Goal: Task Accomplishment & Management: Use online tool/utility

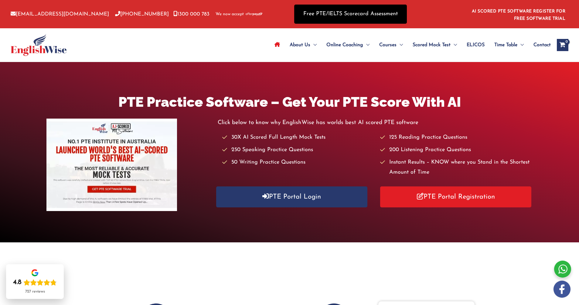
click at [350, 13] on link "Free PTE/IELTS Scorecard Assessment" at bounding box center [350, 14] width 113 height 19
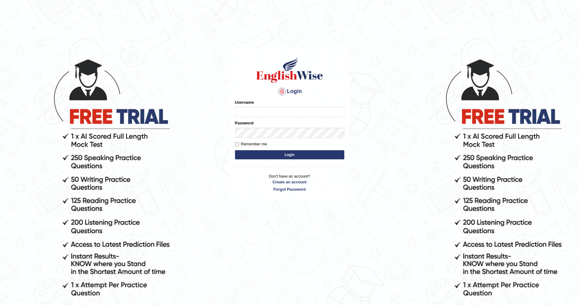
click at [274, 106] on div "Username" at bounding box center [289, 108] width 109 height 18
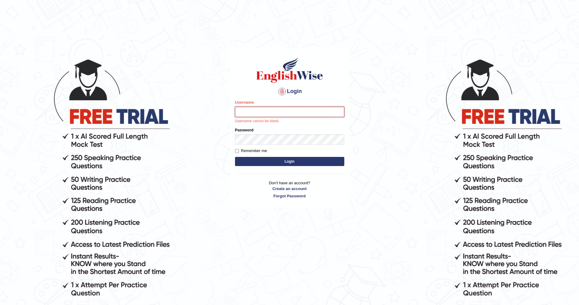
click at [274, 114] on input "Username" at bounding box center [289, 112] width 109 height 10
type input "m.pytlak1973@gmail.com"
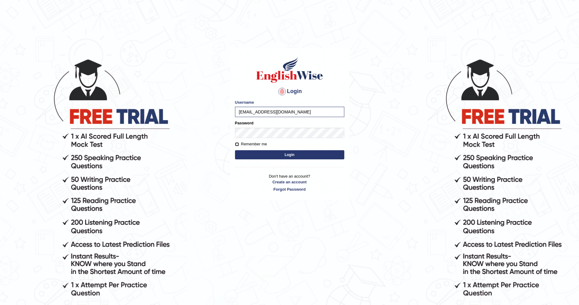
click at [238, 144] on input "Remember me" at bounding box center [237, 144] width 4 height 4
checkbox input "true"
click at [282, 156] on button "Login" at bounding box center [289, 154] width 109 height 9
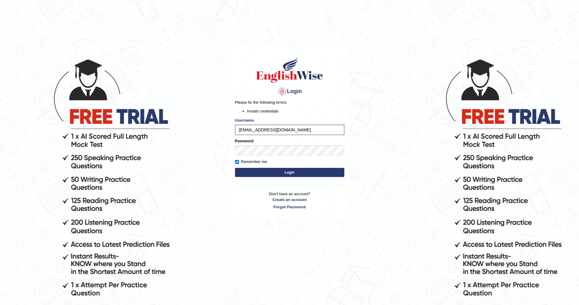
click at [250, 173] on button "Login" at bounding box center [289, 172] width 109 height 9
click at [292, 206] on link "Forgot Password" at bounding box center [289, 207] width 109 height 6
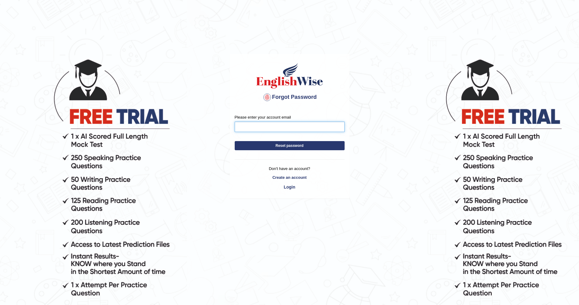
click at [275, 127] on input "Please enter your account email" at bounding box center [290, 126] width 110 height 10
type input "[EMAIL_ADDRESS][DOMAIN_NAME]"
click at [298, 149] on button "Reset password" at bounding box center [290, 145] width 110 height 9
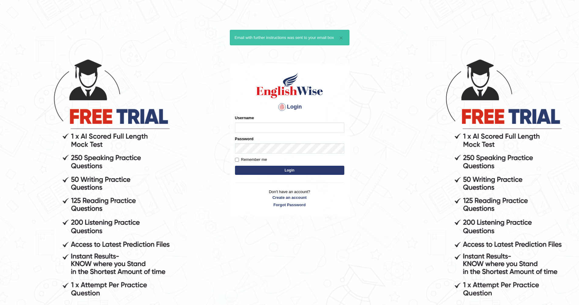
drag, startPoint x: 0, startPoint y: 0, endPoint x: 270, endPoint y: 128, distance: 299.0
click at [270, 128] on input "Username" at bounding box center [289, 127] width 109 height 10
click at [306, 124] on input "m.pytlak1973@gmail.com" at bounding box center [289, 127] width 109 height 10
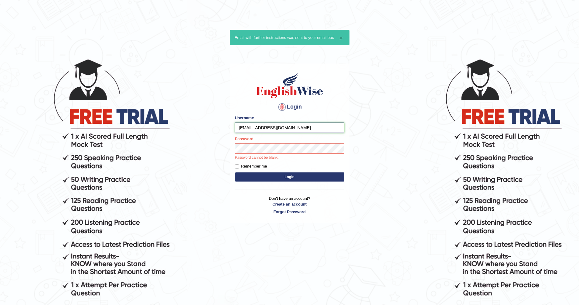
click at [306, 124] on input "m.pytlak1973@gmail.com" at bounding box center [289, 127] width 109 height 10
type input "Mariuszpytlak"
drag, startPoint x: 237, startPoint y: 166, endPoint x: 240, endPoint y: 169, distance: 3.9
click at [237, 166] on input "Remember me" at bounding box center [237, 166] width 4 height 4
checkbox input "true"
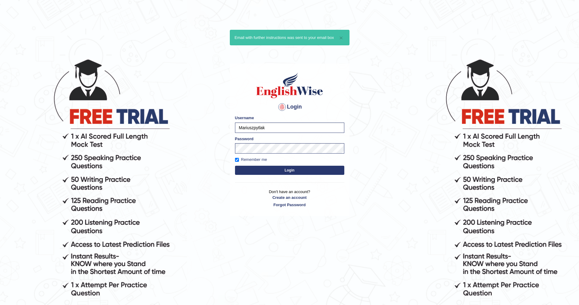
click at [253, 174] on button "Login" at bounding box center [289, 170] width 109 height 9
click at [259, 170] on button "Login" at bounding box center [289, 170] width 109 height 9
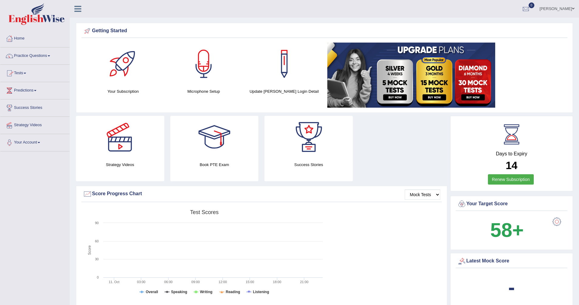
click at [23, 76] on link "Tests" at bounding box center [34, 72] width 69 height 15
drag, startPoint x: 28, startPoint y: 97, endPoint x: 38, endPoint y: 94, distance: 10.2
click at [28, 96] on link "Take Mock Test" at bounding box center [39, 98] width 57 height 11
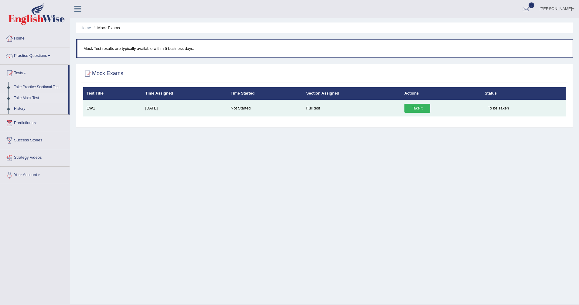
click at [94, 108] on td "EW1" at bounding box center [112, 108] width 59 height 16
click at [420, 110] on link "Take it" at bounding box center [418, 108] width 26 height 9
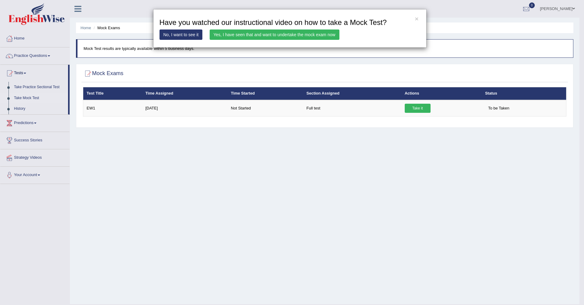
click at [295, 32] on link "Yes, I have seen that and want to undertake the mock exam now" at bounding box center [275, 34] width 130 height 10
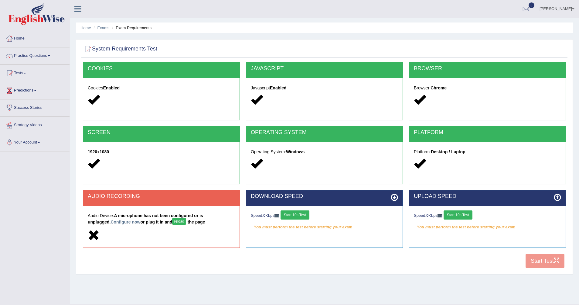
click at [172, 220] on button "reload" at bounding box center [179, 221] width 14 height 7
drag, startPoint x: 133, startPoint y: 202, endPoint x: 138, endPoint y: 210, distance: 9.8
click at [134, 202] on div "AUDIO RECORDING" at bounding box center [161, 197] width 156 height 15
click at [172, 223] on button "reload" at bounding box center [179, 221] width 14 height 7
drag, startPoint x: 304, startPoint y: 214, endPoint x: 310, endPoint y: 224, distance: 11.8
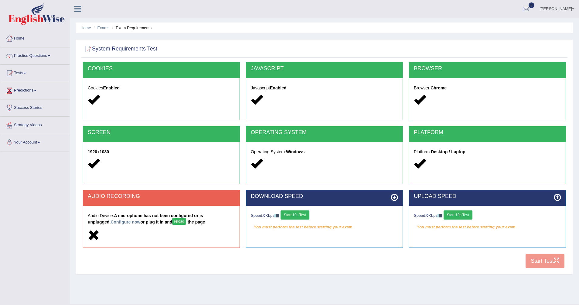
click at [303, 214] on button "Start 10s Test" at bounding box center [295, 214] width 29 height 9
click at [462, 217] on button "Start 10s Test" at bounding box center [458, 214] width 29 height 9
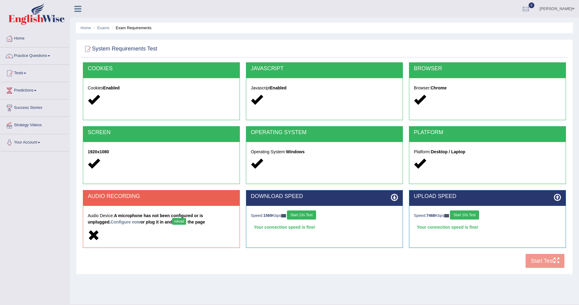
click at [172, 222] on button "reload" at bounding box center [179, 221] width 14 height 7
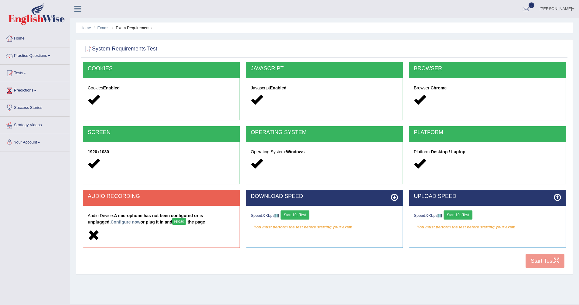
click at [172, 222] on button "reload" at bounding box center [179, 221] width 14 height 7
click at [172, 221] on button "reload" at bounding box center [179, 221] width 14 height 7
click at [549, 260] on div "COOKIES Cookies Enabled JAVASCRIPT Javascript Enabled BROWSER Browser: Chrome S…" at bounding box center [324, 166] width 486 height 209
click at [172, 220] on button "reload" at bounding box center [179, 221] width 14 height 7
drag, startPoint x: 535, startPoint y: 260, endPoint x: 532, endPoint y: 260, distance: 3.3
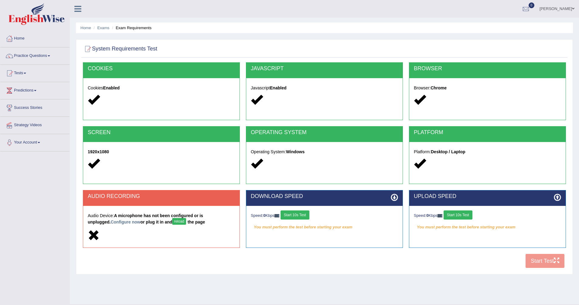
click at [536, 260] on div "COOKIES Cookies Enabled JAVASCRIPT Javascript Enabled BROWSER Browser: Chrome S…" at bounding box center [324, 166] width 486 height 209
click at [172, 220] on button "reload" at bounding box center [179, 221] width 14 height 7
click at [51, 15] on img at bounding box center [37, 14] width 56 height 22
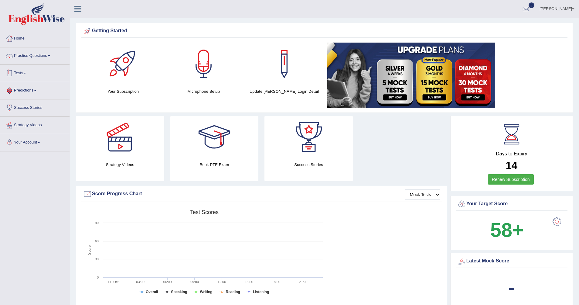
click at [29, 76] on link "Tests" at bounding box center [34, 72] width 69 height 15
click at [31, 96] on link "Take Mock Test" at bounding box center [39, 98] width 57 height 11
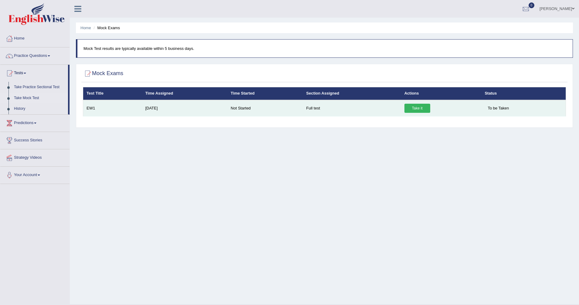
click at [419, 110] on link "Take it" at bounding box center [418, 108] width 26 height 9
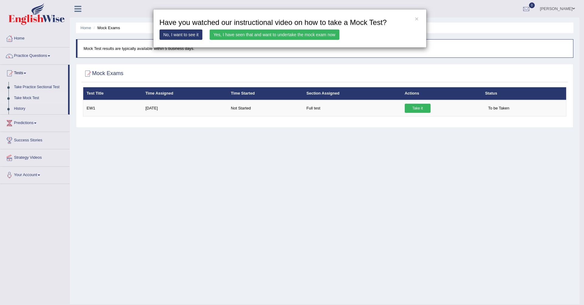
click at [295, 33] on link "Yes, I have seen that and want to undertake the mock exam now" at bounding box center [275, 34] width 130 height 10
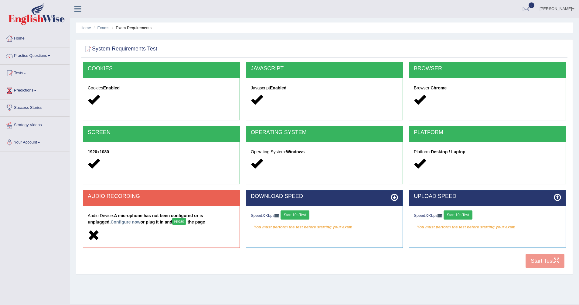
drag, startPoint x: 158, startPoint y: 219, endPoint x: 160, endPoint y: 222, distance: 3.7
click at [172, 219] on button "reload" at bounding box center [179, 221] width 14 height 7
click at [172, 220] on button "reload" at bounding box center [179, 221] width 14 height 7
click at [96, 232] on icon at bounding box center [94, 235] width 12 height 12
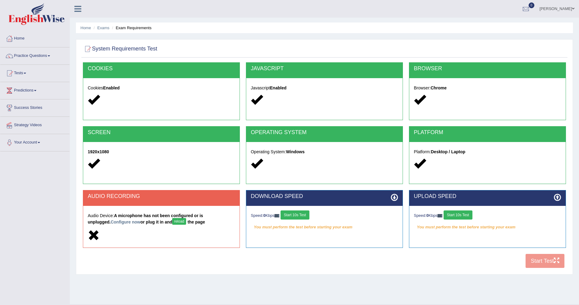
click at [172, 222] on button "reload" at bounding box center [179, 221] width 14 height 7
click at [535, 266] on div "COOKIES Cookies Enabled JAVASCRIPT Javascript Enabled BROWSER Browser: Chrome S…" at bounding box center [324, 166] width 486 height 209
click at [172, 219] on button "reload" at bounding box center [179, 221] width 14 height 7
click at [111, 222] on link "Configure now" at bounding box center [126, 221] width 30 height 5
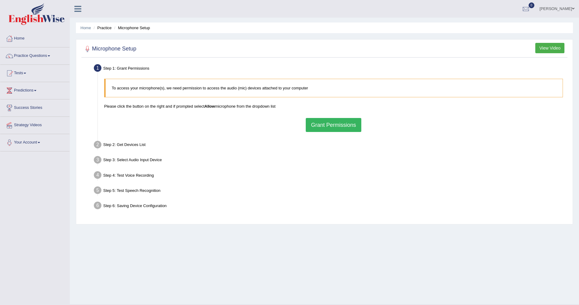
click at [345, 118] on div "To access your microphone(s), we need permission to access the audio (mic) devi…" at bounding box center [333, 105] width 465 height 59
click at [341, 120] on button "Grant Permissions" at bounding box center [333, 125] width 55 height 14
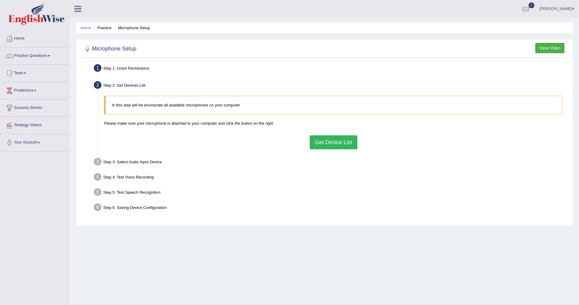
click at [333, 145] on button "Get Device List" at bounding box center [333, 142] width 47 height 14
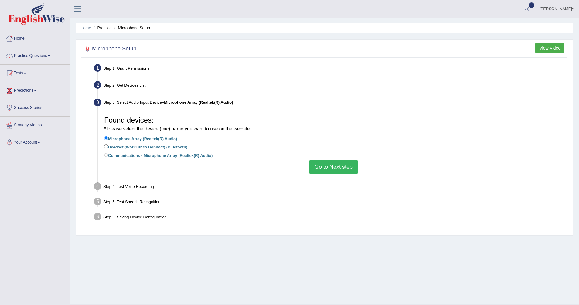
click at [330, 166] on button "Go to Next step" at bounding box center [333, 167] width 48 height 14
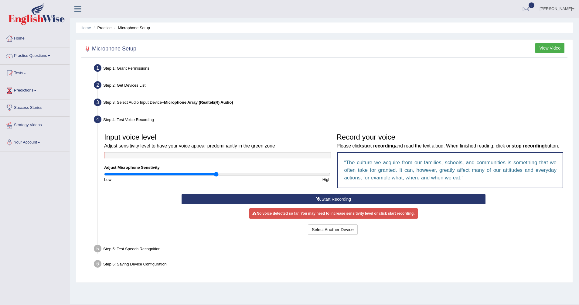
click at [346, 204] on button "Start Recording" at bounding box center [334, 199] width 304 height 10
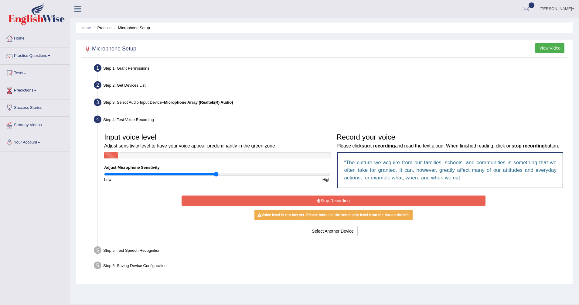
click at [344, 206] on button "Stop Recording" at bounding box center [334, 200] width 304 height 10
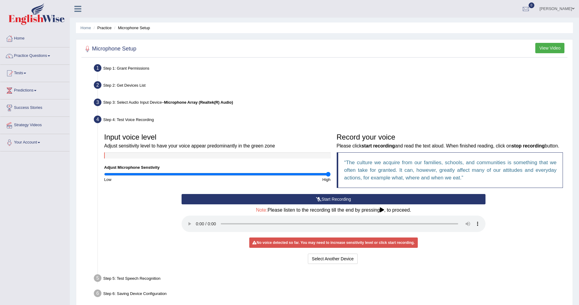
drag, startPoint x: 216, startPoint y: 174, endPoint x: 349, endPoint y: 175, distance: 132.4
type input "2"
click at [331, 175] on input "range" at bounding box center [217, 174] width 227 height 5
click at [335, 204] on button "Start Recording" at bounding box center [334, 199] width 304 height 10
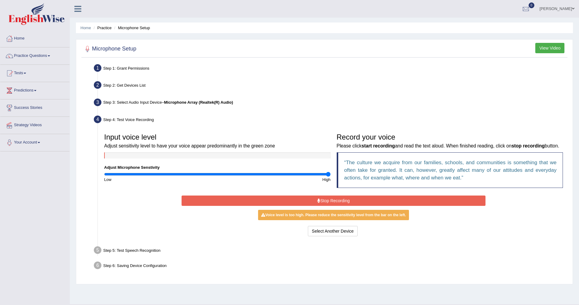
click at [325, 206] on button "Stop Recording" at bounding box center [334, 200] width 304 height 10
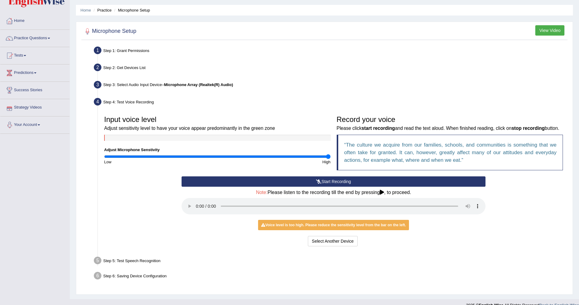
scroll to position [35, 0]
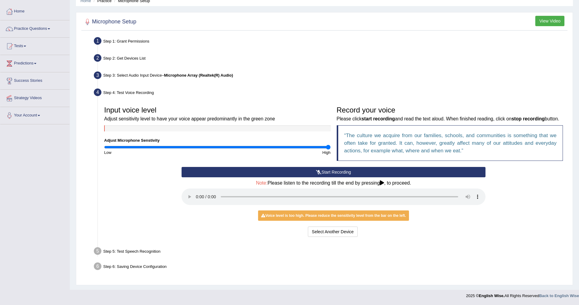
click at [30, 39] on link "Tests" at bounding box center [34, 45] width 69 height 15
click at [33, 66] on link "Take Mock Test" at bounding box center [39, 71] width 57 height 11
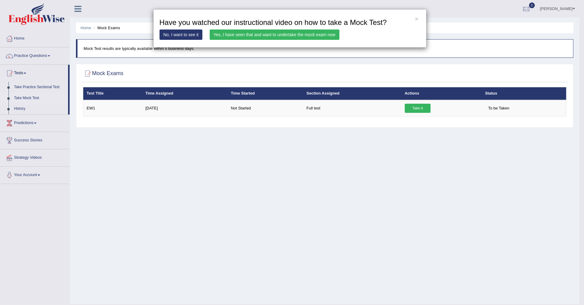
click at [273, 37] on link "Yes, I have seen that and want to undertake the mock exam now" at bounding box center [275, 34] width 130 height 10
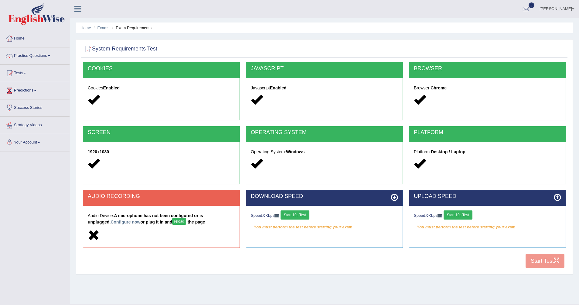
click at [172, 219] on button "reload" at bounding box center [179, 221] width 14 height 7
click at [111, 220] on link "Configure now" at bounding box center [126, 221] width 30 height 5
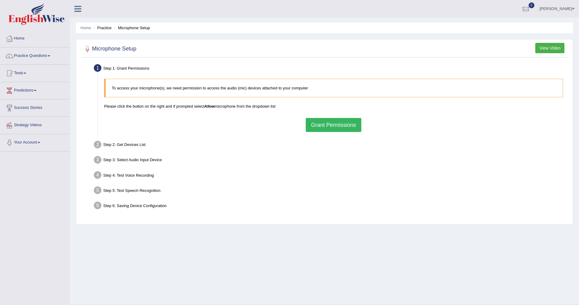
click at [337, 126] on button "Grant Permissions" at bounding box center [333, 125] width 55 height 14
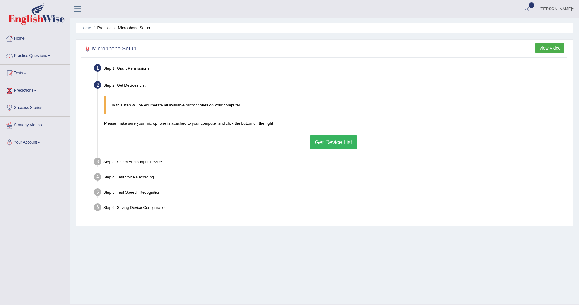
click at [337, 142] on button "Get Device List" at bounding box center [333, 142] width 47 height 14
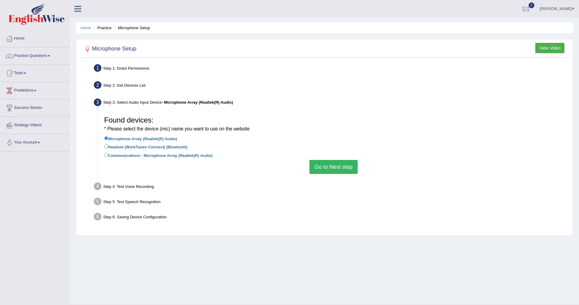
click at [346, 167] on button "Go to Next step" at bounding box center [333, 167] width 48 height 14
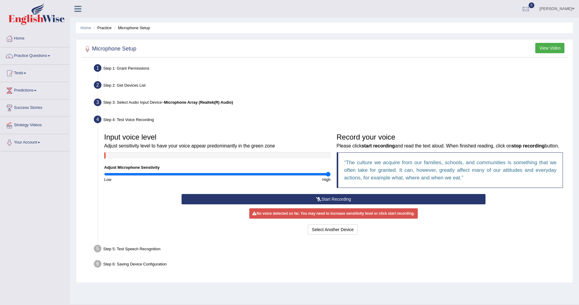
drag, startPoint x: 216, startPoint y: 174, endPoint x: 343, endPoint y: 181, distance: 127.7
click at [331, 176] on input "range" at bounding box center [217, 174] width 227 height 5
click at [342, 204] on button "Start Recording" at bounding box center [334, 199] width 304 height 10
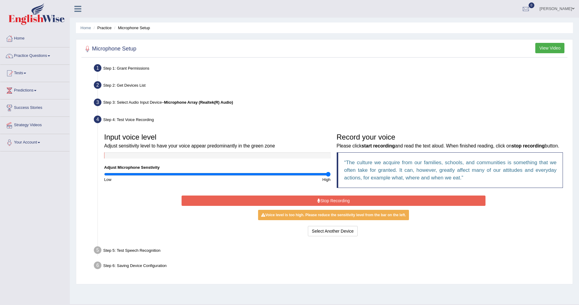
click at [346, 206] on button "Stop Recording" at bounding box center [334, 200] width 304 height 10
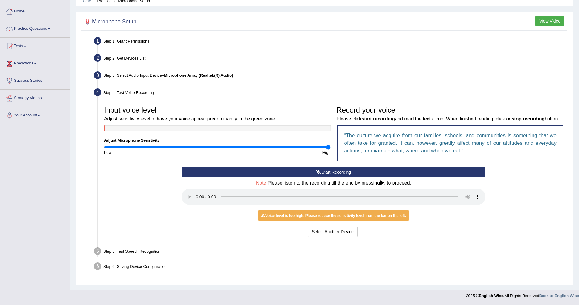
scroll to position [35, 0]
drag, startPoint x: 327, startPoint y: 142, endPoint x: 287, endPoint y: 142, distance: 40.1
click at [285, 149] on div "High" at bounding box center [275, 152] width 116 height 6
click at [287, 145] on input "range" at bounding box center [217, 147] width 227 height 5
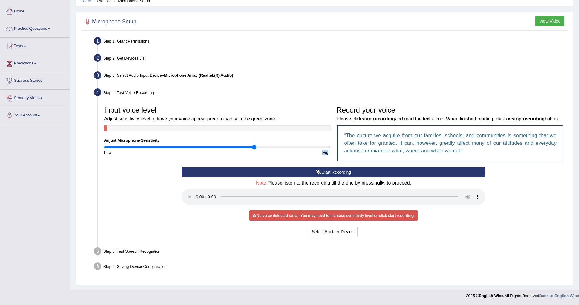
drag, startPoint x: 267, startPoint y: 140, endPoint x: 255, endPoint y: 142, distance: 12.6
click at [255, 145] on input "range" at bounding box center [217, 147] width 227 height 5
click at [321, 171] on button "Start Recording" at bounding box center [334, 172] width 304 height 10
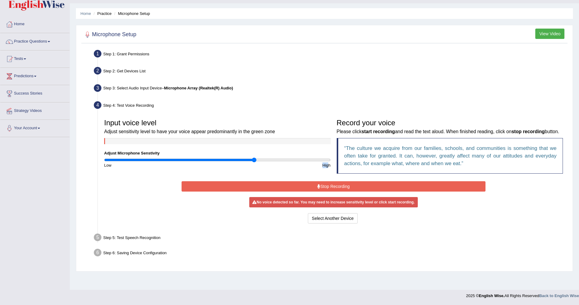
scroll to position [14, 0]
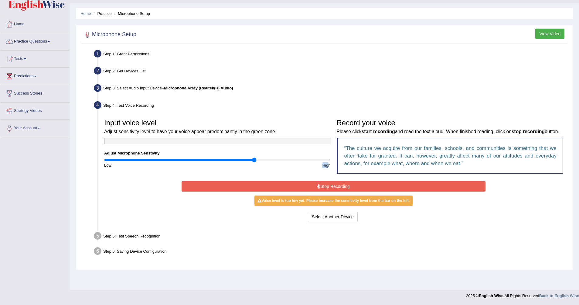
click at [325, 191] on button "Stop Recording" at bounding box center [334, 186] width 304 height 10
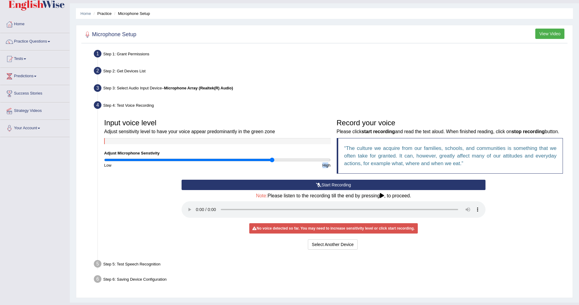
drag, startPoint x: 255, startPoint y: 159, endPoint x: 269, endPoint y: 162, distance: 15.3
click at [271, 162] on input "range" at bounding box center [217, 159] width 227 height 5
click at [315, 190] on button "Start Recording" at bounding box center [334, 184] width 304 height 10
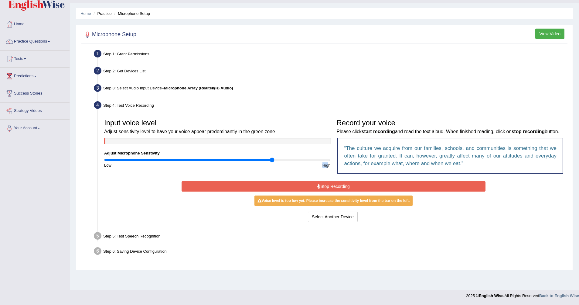
click at [312, 190] on button "Stop Recording" at bounding box center [334, 186] width 304 height 10
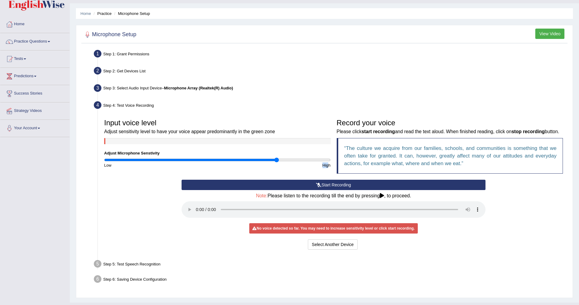
drag, startPoint x: 271, startPoint y: 158, endPoint x: 276, endPoint y: 161, distance: 6.1
type input "1.54"
click at [276, 161] on input "range" at bounding box center [217, 159] width 227 height 5
click at [314, 190] on button "Start Recording" at bounding box center [334, 184] width 304 height 10
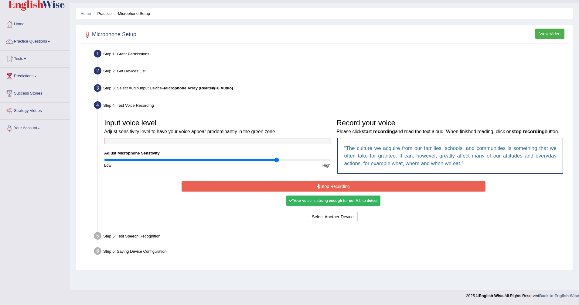
click at [139, 242] on div "Step 5: Test Speech Recognition" at bounding box center [330, 236] width 479 height 13
click at [131, 243] on div "Step 5: Test Speech Recognition" at bounding box center [330, 236] width 479 height 13
click at [99, 243] on li "Step 5: Test Speech Recognition Text to read The culture we acquire from our fa…" at bounding box center [330, 236] width 471 height 13
click at [354, 191] on button "Stop Recording" at bounding box center [334, 186] width 304 height 10
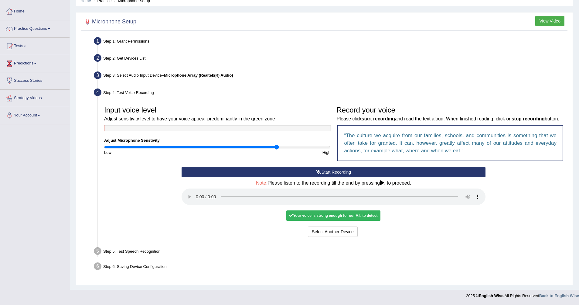
scroll to position [35, 0]
click at [98, 251] on li "Step 5: Test Speech Recognition Text to read The culture we acquire from our fa…" at bounding box center [330, 251] width 471 height 13
click at [347, 229] on button "Select Another Device" at bounding box center [333, 231] width 50 height 10
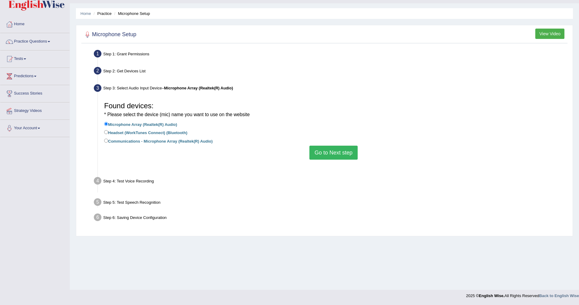
scroll to position [14, 0]
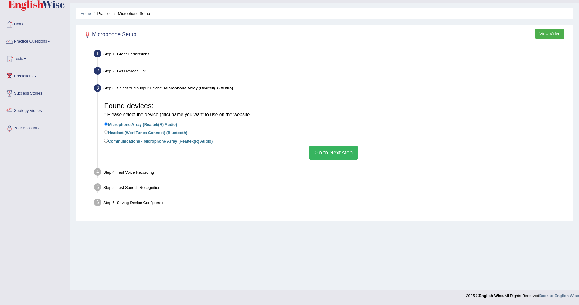
click at [338, 153] on button "Go to Next step" at bounding box center [333, 152] width 48 height 14
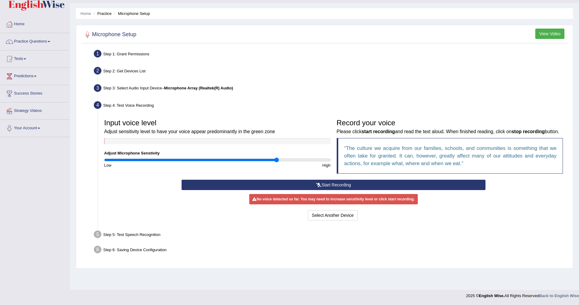
click at [104, 240] on div "Step 5: Test Speech Recognition" at bounding box center [330, 234] width 479 height 13
click at [136, 241] on div "Step 5: Test Speech Recognition" at bounding box center [330, 234] width 479 height 13
click at [127, 257] on div "Step 6: Saving Device Configuration" at bounding box center [330, 250] width 479 height 13
click at [115, 179] on div "Input voice level Adjust sensitivity level to have your voice appear predominan…" at bounding box center [333, 148] width 465 height 64
click at [337, 220] on button "Select Another Device" at bounding box center [333, 215] width 50 height 10
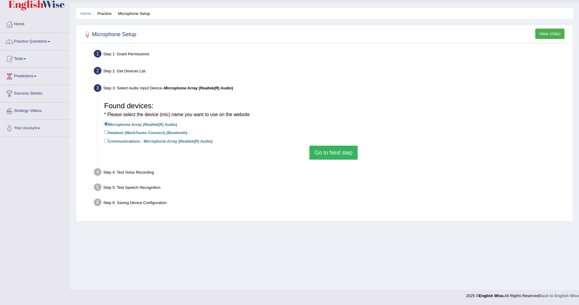
click at [129, 125] on label "Microphone Array (Realtek(R) Audio)" at bounding box center [140, 124] width 73 height 7
click at [108, 125] on input "Microphone Array (Realtek(R) Audio)" at bounding box center [106, 124] width 4 height 4
click at [345, 151] on button "Go to Next step" at bounding box center [333, 152] width 48 height 14
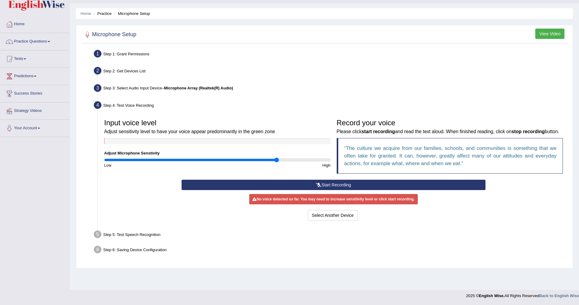
click at [336, 190] on button "Start Recording" at bounding box center [334, 184] width 304 height 10
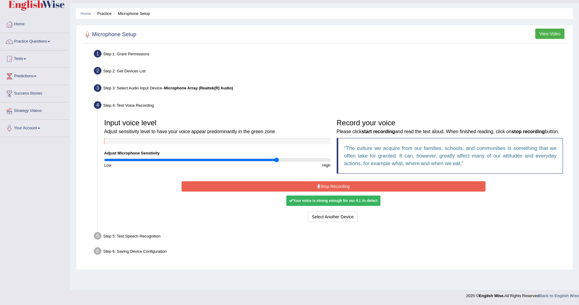
click at [335, 191] on button "Stop Recording" at bounding box center [334, 186] width 304 height 10
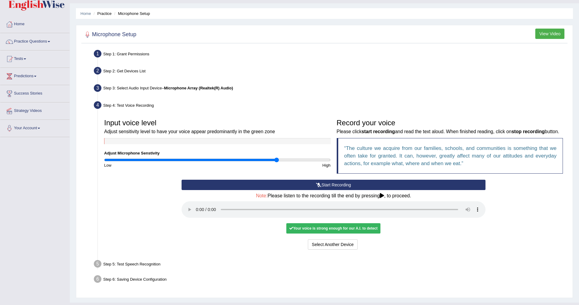
click at [383, 198] on icon at bounding box center [382, 195] width 4 height 5
click at [382, 198] on icon at bounding box center [382, 195] width 4 height 5
click at [366, 249] on button "Voice is ok. Go to Next step" at bounding box center [359, 244] width 60 height 10
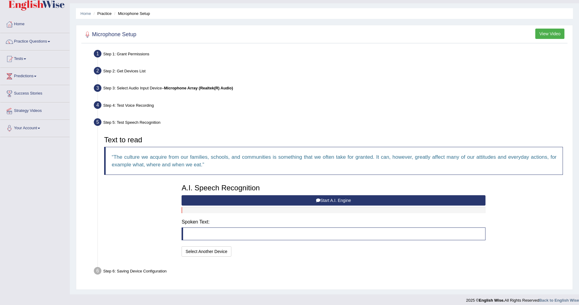
click at [347, 198] on button "Start A.I. Engine" at bounding box center [334, 200] width 304 height 10
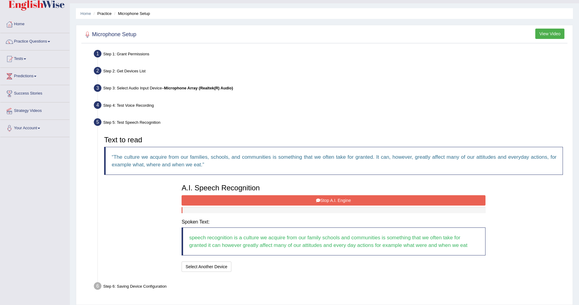
click at [326, 200] on button "Stop A.I. Engine" at bounding box center [334, 200] width 304 height 10
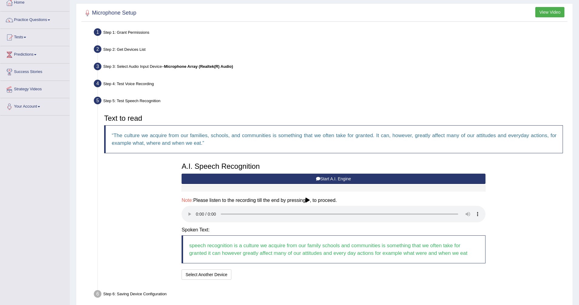
scroll to position [63, 0]
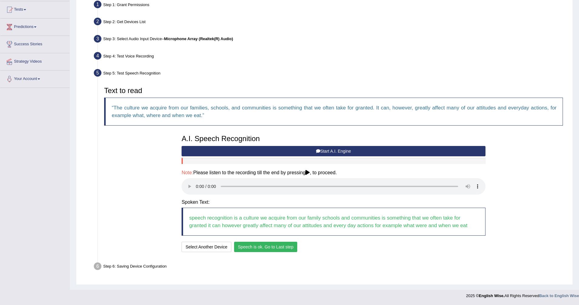
click at [279, 246] on button "Speech is ok. Go to Last step" at bounding box center [265, 246] width 63 height 10
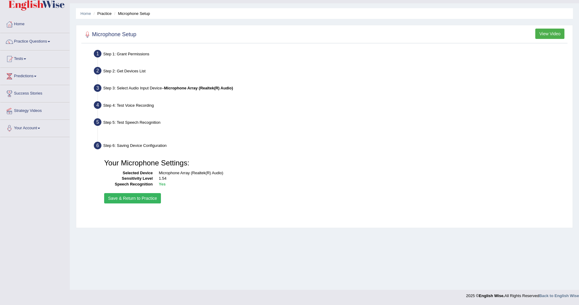
scroll to position [14, 0]
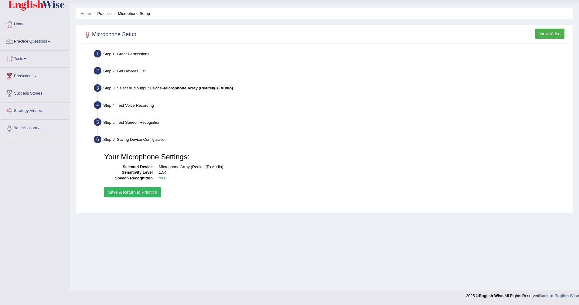
click at [139, 190] on button "Save & Return to Practice" at bounding box center [132, 192] width 57 height 10
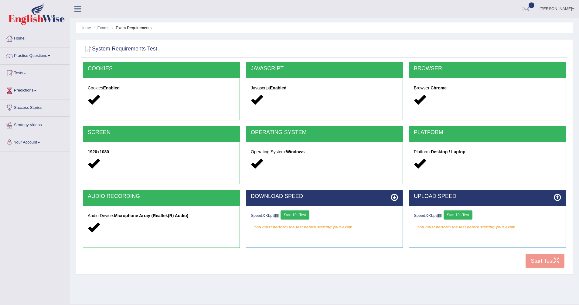
click at [303, 213] on button "Start 10s Test" at bounding box center [295, 214] width 29 height 9
drag, startPoint x: 469, startPoint y: 215, endPoint x: 470, endPoint y: 218, distance: 3.3
click at [468, 215] on button "Start 10s Test" at bounding box center [458, 214] width 29 height 9
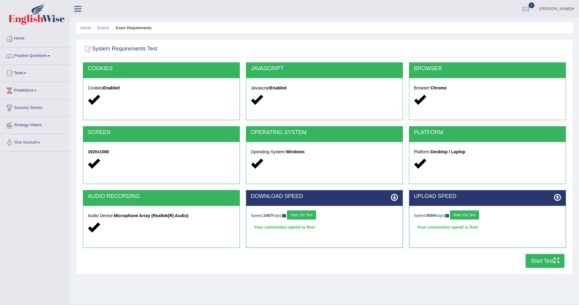
click at [540, 262] on button "Start Test" at bounding box center [545, 261] width 39 height 14
